Goal: Use online tool/utility: Utilize a website feature to perform a specific function

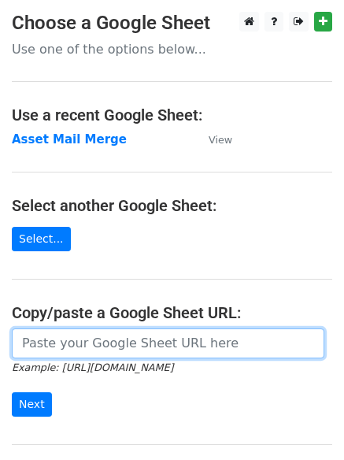
click at [124, 342] on input "url" at bounding box center [168, 344] width 313 height 30
paste input "https://docs.google.com/spreadsheets/d/11E0mTLcCozUA60jUEx8QPL2YRAWFFwhPeXUi5ct…"
type input "https://docs.google.com/spreadsheets/d/11E0mTLcCozUA60jUEx8QPL2YRAWFFwhPeXUi5ct…"
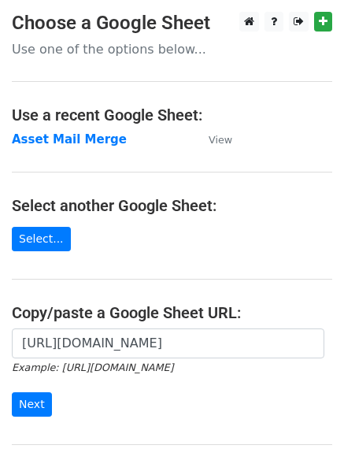
click at [24, 418] on div "https://docs.google.com/spreadsheets/d/11E0mTLcCozUA60jUEx8QPL2YRAWFFwhPeXUi5ct…" at bounding box center [172, 381] width 344 height 104
click at [34, 407] on input "Next" at bounding box center [32, 404] width 40 height 24
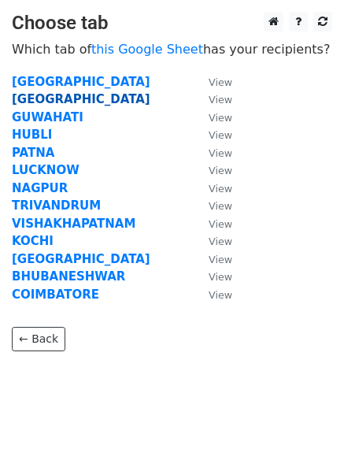
click at [38, 98] on strong "JAIPUR" at bounding box center [81, 99] width 139 height 14
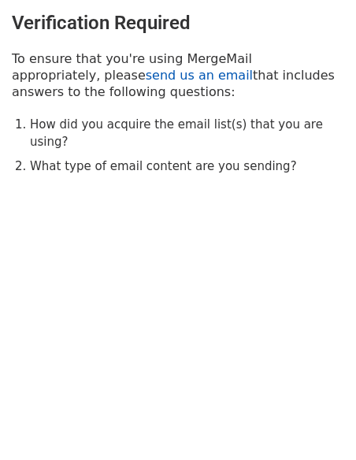
click at [146, 75] on link "send us an email" at bounding box center [199, 75] width 107 height 15
click at [99, 133] on li "How did you acquire the email list(s) that you are using?" at bounding box center [187, 133] width 314 height 35
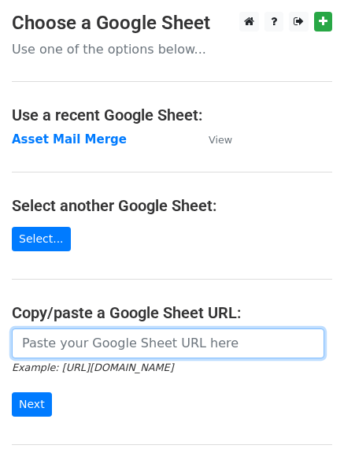
click at [181, 344] on input "url" at bounding box center [168, 344] width 313 height 30
paste input "https://docs.google.com/spreadsheets/d/11E0mTLcCozUA60jUEx8QPL2YRAWFFwhPeXUi5ct…"
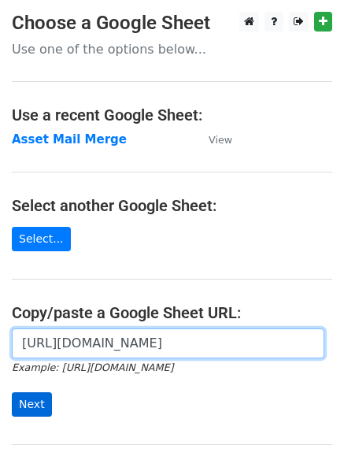
type input "https://docs.google.com/spreadsheets/d/11E0mTLcCozUA60jUEx8QPL2YRAWFFwhPeXUi5ct…"
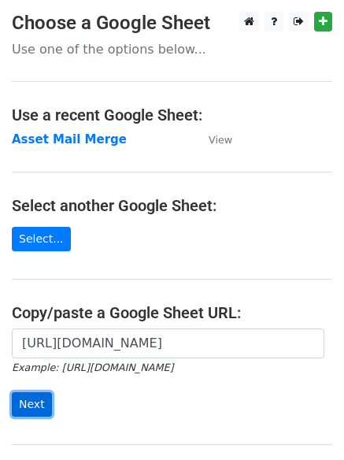
click at [34, 405] on input "Next" at bounding box center [32, 404] width 40 height 24
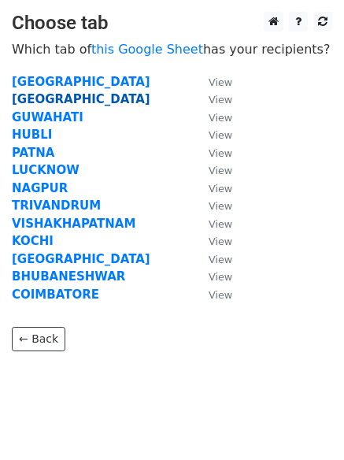
click at [46, 101] on strong "[GEOGRAPHIC_DATA]" at bounding box center [81, 99] width 139 height 14
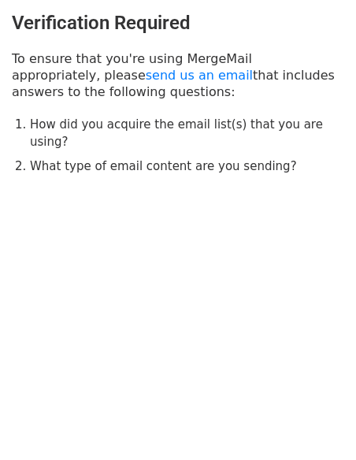
click at [129, 159] on div "Verification Required To ensure that you're using MergeMail appropriately, plea…" at bounding box center [178, 94] width 356 height 188
click at [98, 233] on html "Verification Required To ensure that you're using MergeMail appropriately, plea…" at bounding box center [178, 230] width 356 height 460
click at [139, 362] on html "Verification Required To ensure that you're using MergeMail appropriately, plea…" at bounding box center [178, 230] width 356 height 460
click at [146, 80] on link "send us an email" at bounding box center [199, 75] width 107 height 15
click at [146, 77] on link "send us an email" at bounding box center [199, 75] width 107 height 15
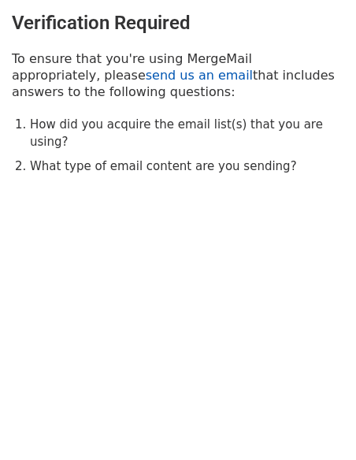
click at [146, 78] on link "send us an email" at bounding box center [199, 75] width 107 height 15
click at [146, 76] on link "send us an email" at bounding box center [199, 75] width 107 height 15
drag, startPoint x: 84, startPoint y: 76, endPoint x: 28, endPoint y: 112, distance: 66.9
click at [28, 112] on div "Verification Required To ensure that you're using MergeMail appropriately, plea…" at bounding box center [178, 94] width 356 height 188
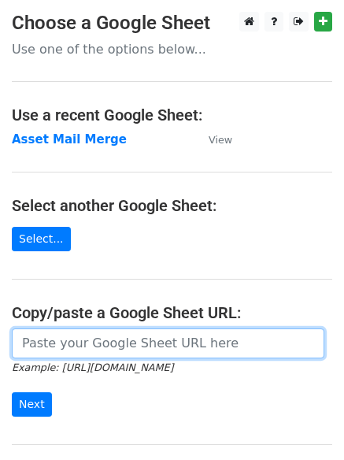
click at [123, 347] on input "url" at bounding box center [168, 344] width 313 height 30
paste input "[URL][DOMAIN_NAME]"
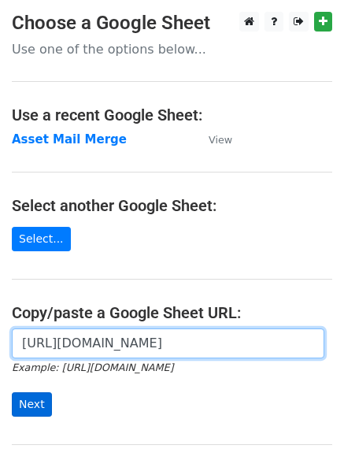
type input "https://docs.google.com/spreadsheets/d/11E0mTLcCozUA60jUEx8QPL2YRAWFFwhPeXUi5ct…"
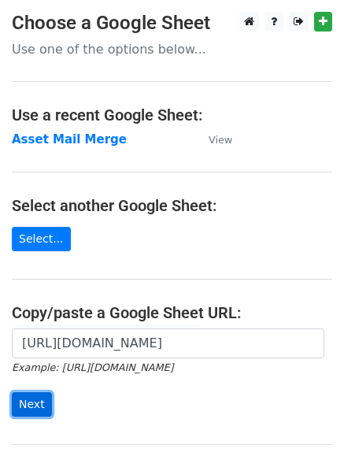
click at [28, 405] on input "Next" at bounding box center [32, 404] width 40 height 24
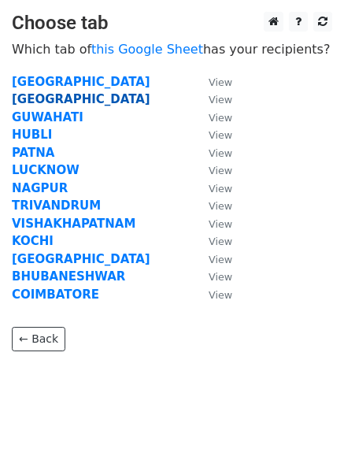
click at [44, 100] on strong "JAIPUR" at bounding box center [81, 99] width 139 height 14
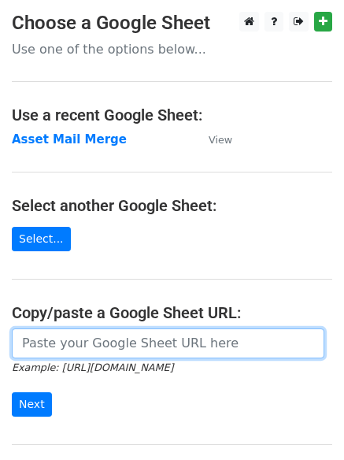
click at [90, 348] on input "url" at bounding box center [168, 344] width 313 height 30
paste input "[URL][DOMAIN_NAME]"
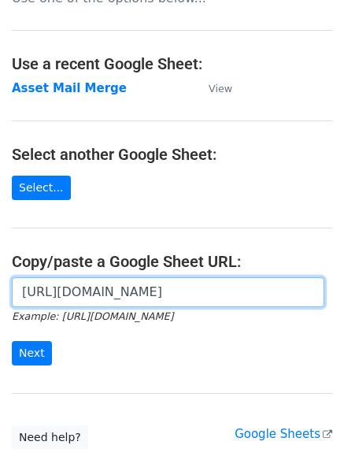
scroll to position [79, 0]
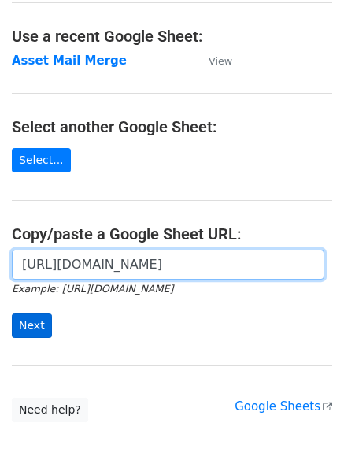
type input "[URL][DOMAIN_NAME]"
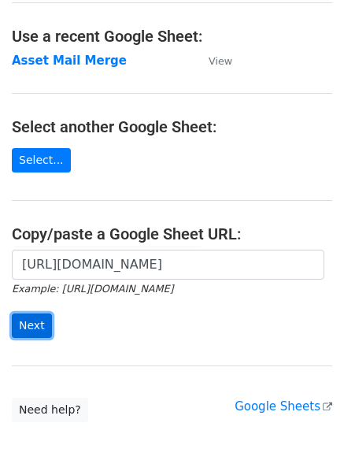
click at [40, 329] on input "Next" at bounding box center [32, 326] width 40 height 24
